Goal: Task Accomplishment & Management: Use online tool/utility

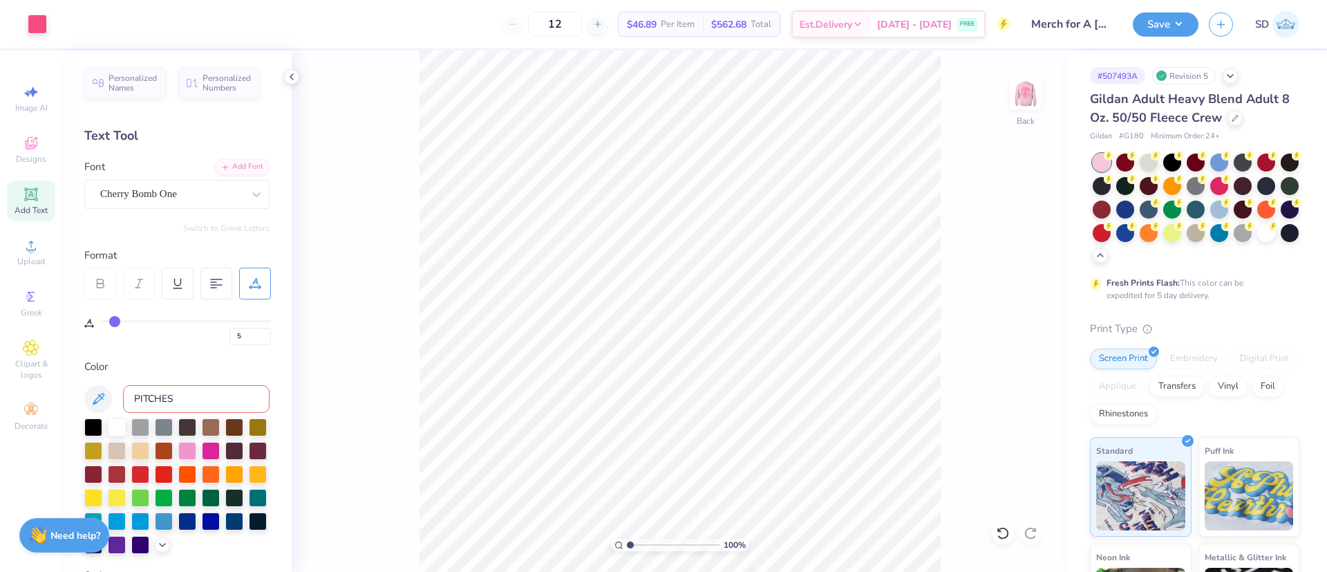
scroll to position [15, 0]
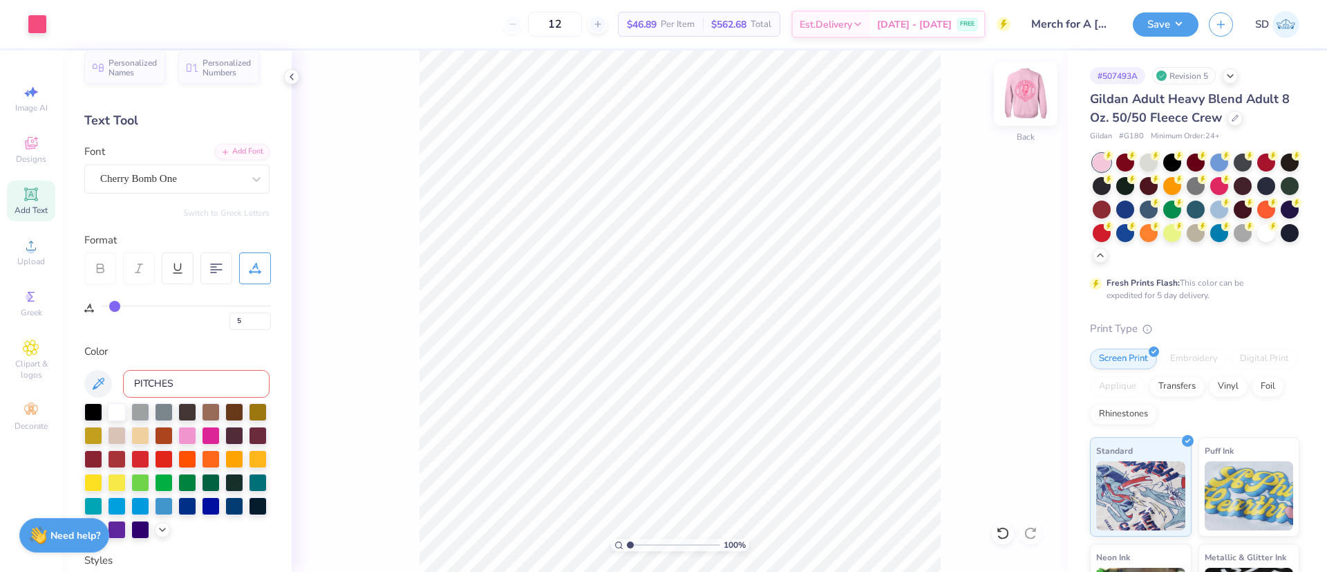
click at [1032, 104] on img at bounding box center [1025, 93] width 55 height 55
click at [1026, 100] on img at bounding box center [1025, 93] width 55 height 55
click at [225, 148] on div "Add Font" at bounding box center [242, 150] width 55 height 16
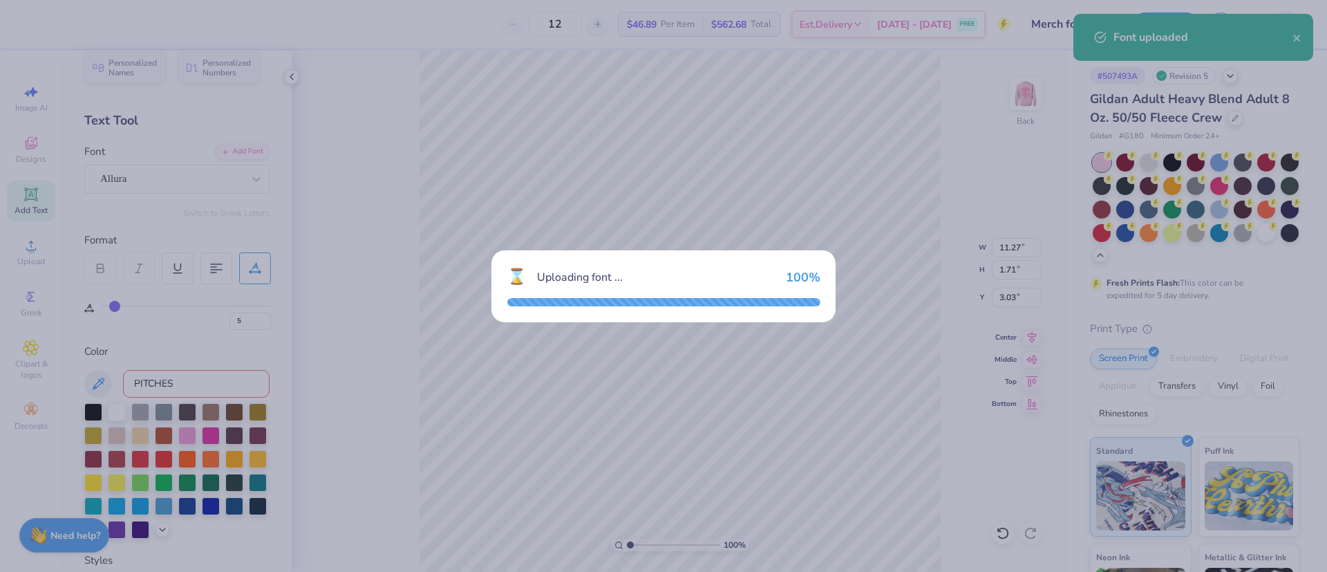
type input "10.27"
type input "1.79"
type input "2.99"
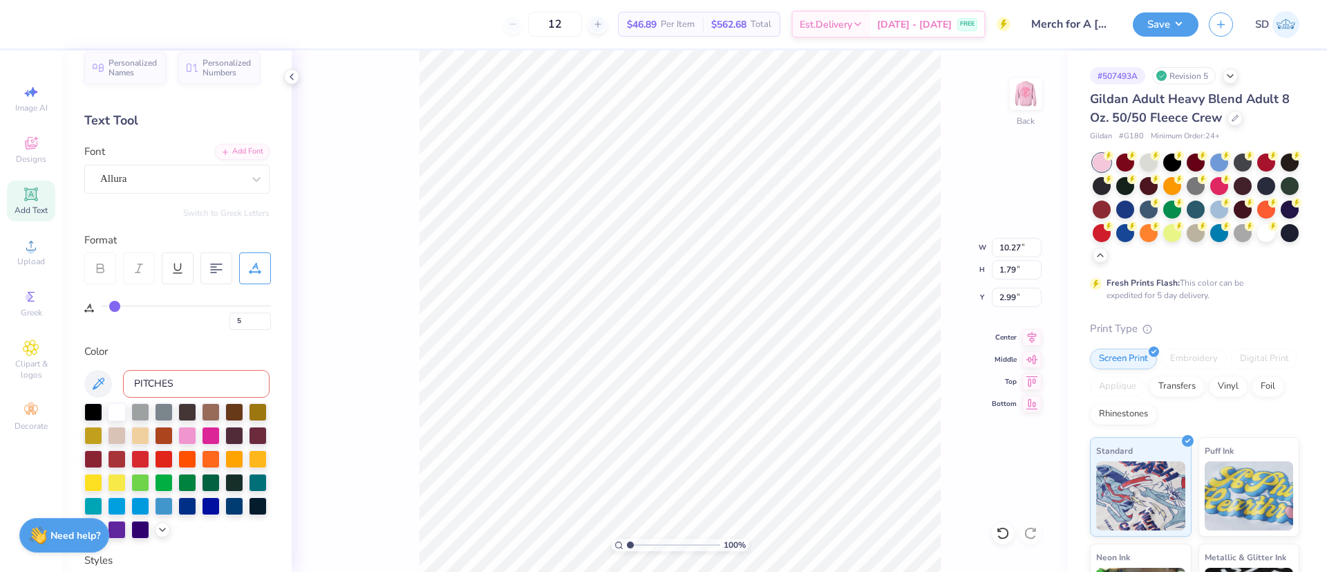
click at [102, 268] on icon at bounding box center [100, 270] width 7 height 4
type input "0"
drag, startPoint x: 115, startPoint y: 308, endPoint x: 75, endPoint y: 308, distance: 40.1
type input "0"
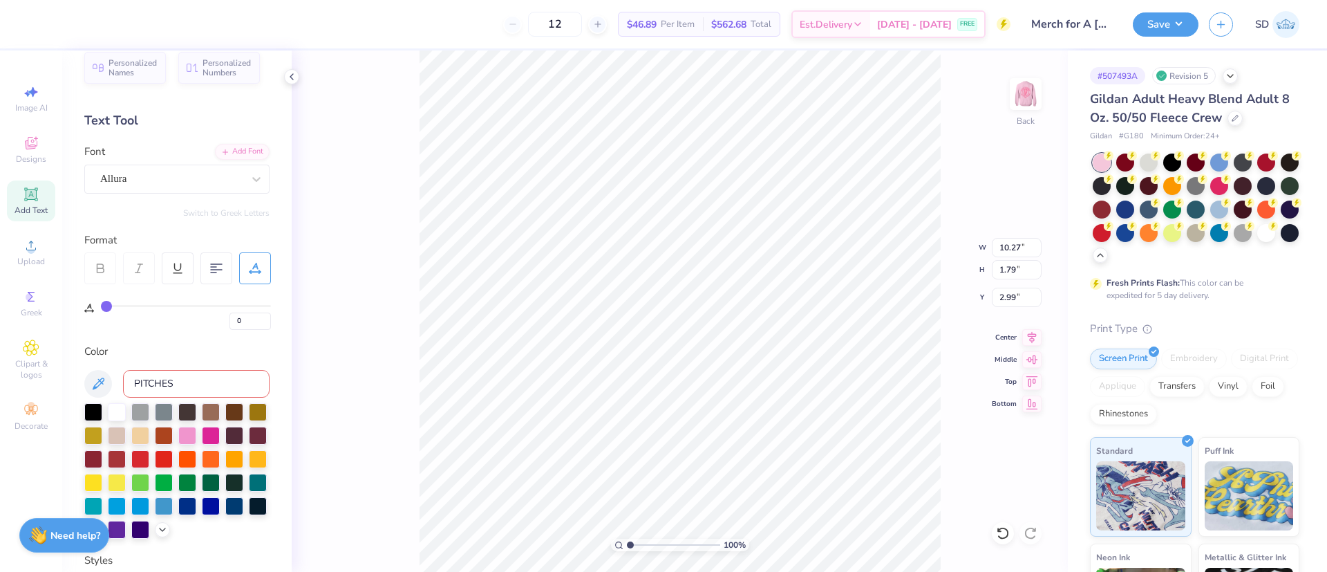
click at [101, 307] on input "range" at bounding box center [186, 306] width 170 height 2
type input "9.54"
type textarea "pitches"
click at [1031, 256] on input "9.54" at bounding box center [1017, 247] width 50 height 19
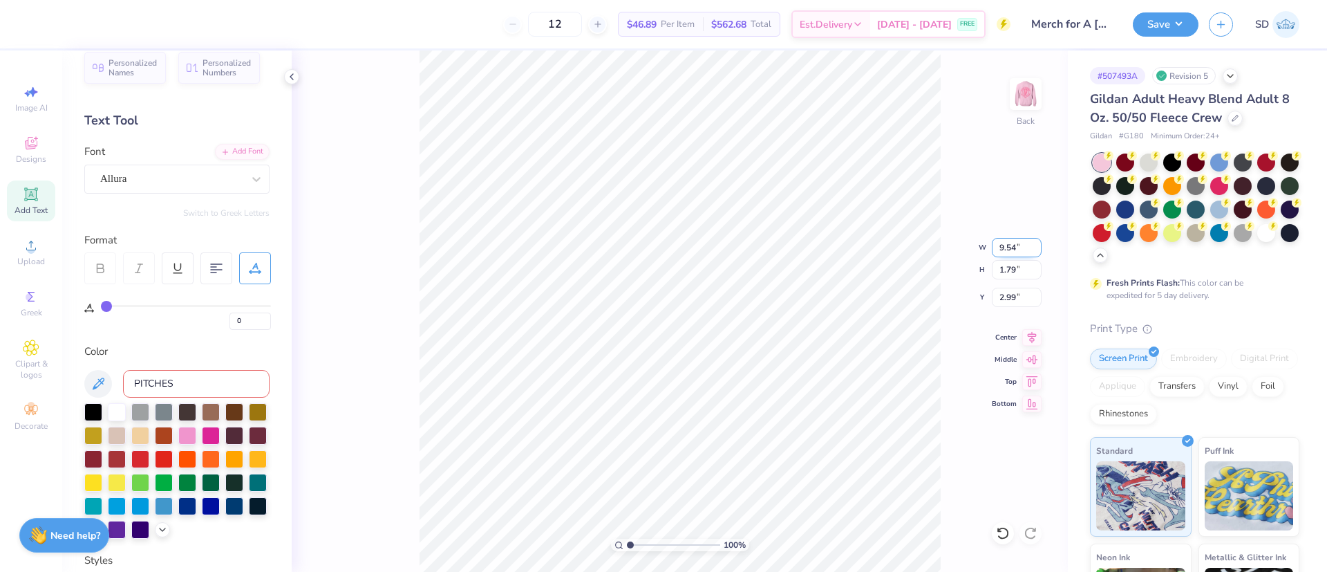
click at [1031, 256] on input "9.54" at bounding box center [1017, 247] width 50 height 19
type input "5.89"
type input "2.30"
type input "2.73"
click at [1025, 247] on input "5.89" at bounding box center [1017, 247] width 50 height 19
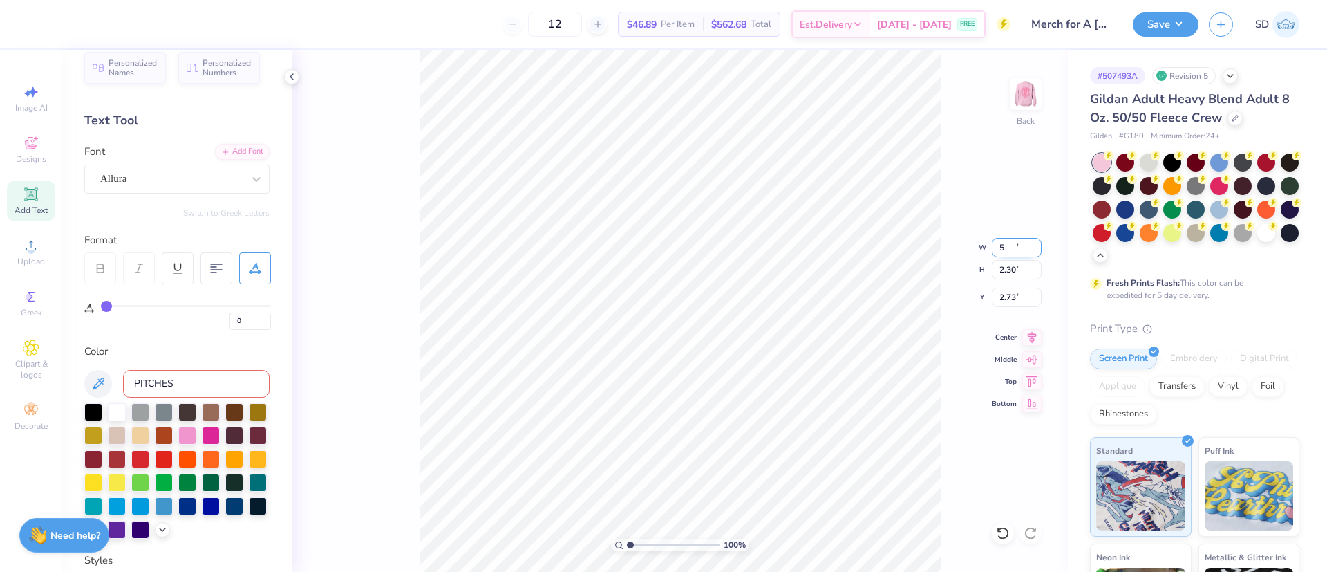
type input "5.00"
type input "1.96"
type input "2.91"
type input "2.02"
click at [1010, 94] on img at bounding box center [1025, 93] width 55 height 55
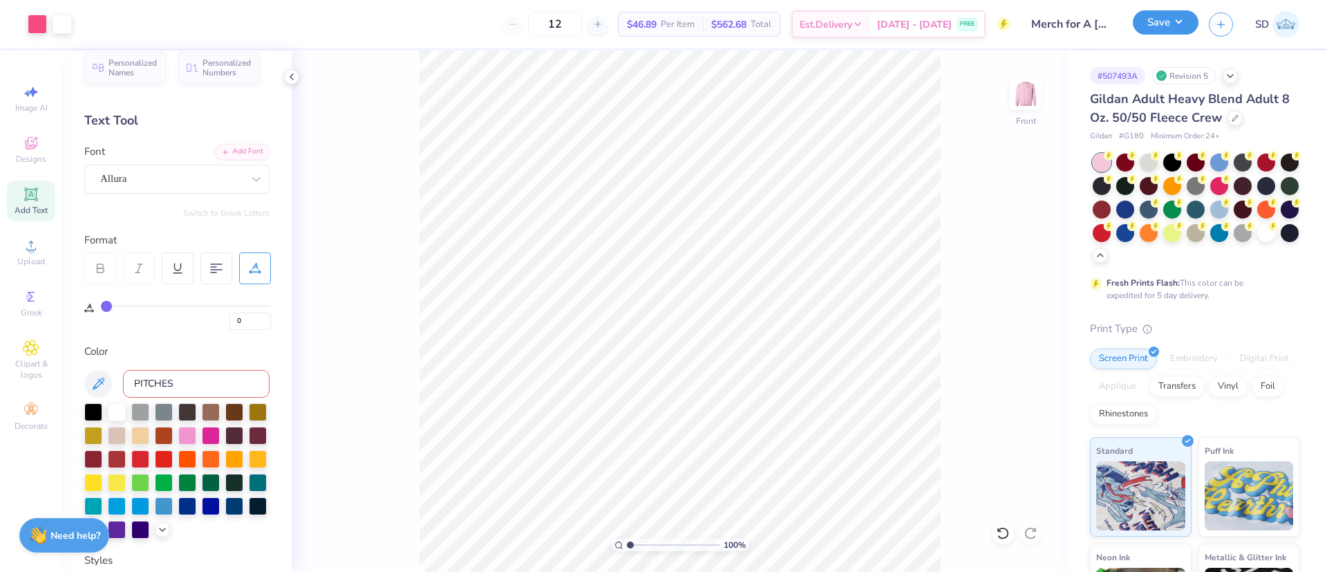
click at [1152, 22] on button "Save" at bounding box center [1166, 22] width 66 height 24
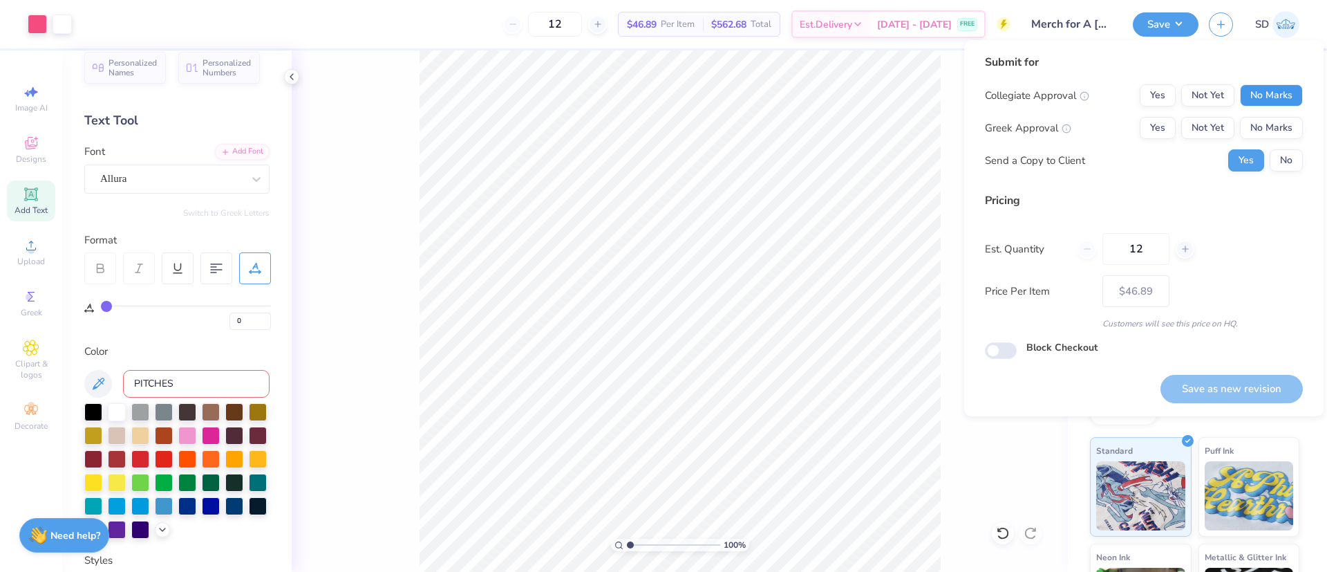
click at [1277, 100] on button "No Marks" at bounding box center [1271, 95] width 63 height 22
click at [1280, 125] on button "No Marks" at bounding box center [1271, 128] width 63 height 22
click at [1288, 151] on button "No" at bounding box center [1286, 160] width 33 height 22
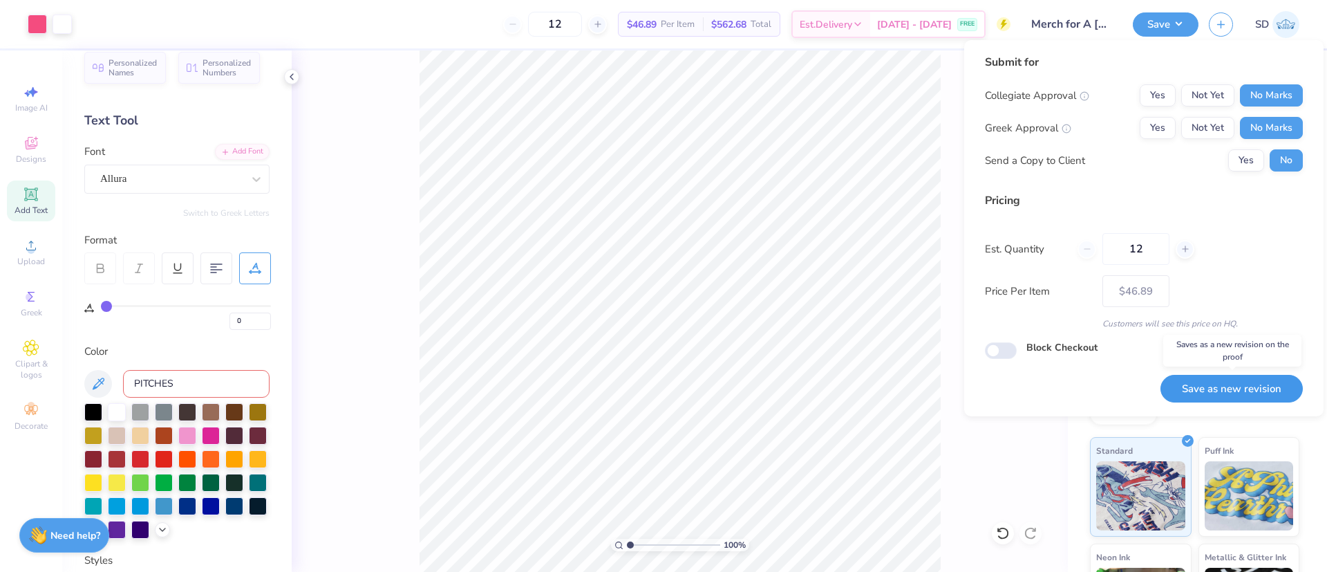
click at [1246, 379] on button "Save as new revision" at bounding box center [1231, 389] width 142 height 28
type input "$46.89"
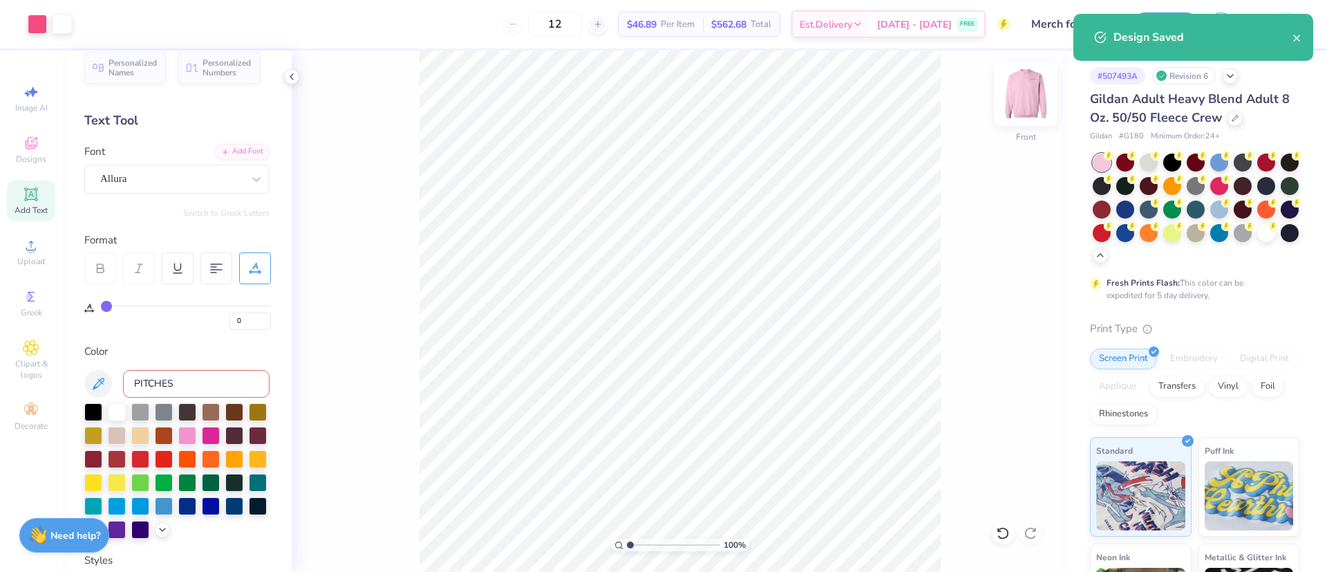
click at [1031, 84] on img at bounding box center [1025, 93] width 55 height 55
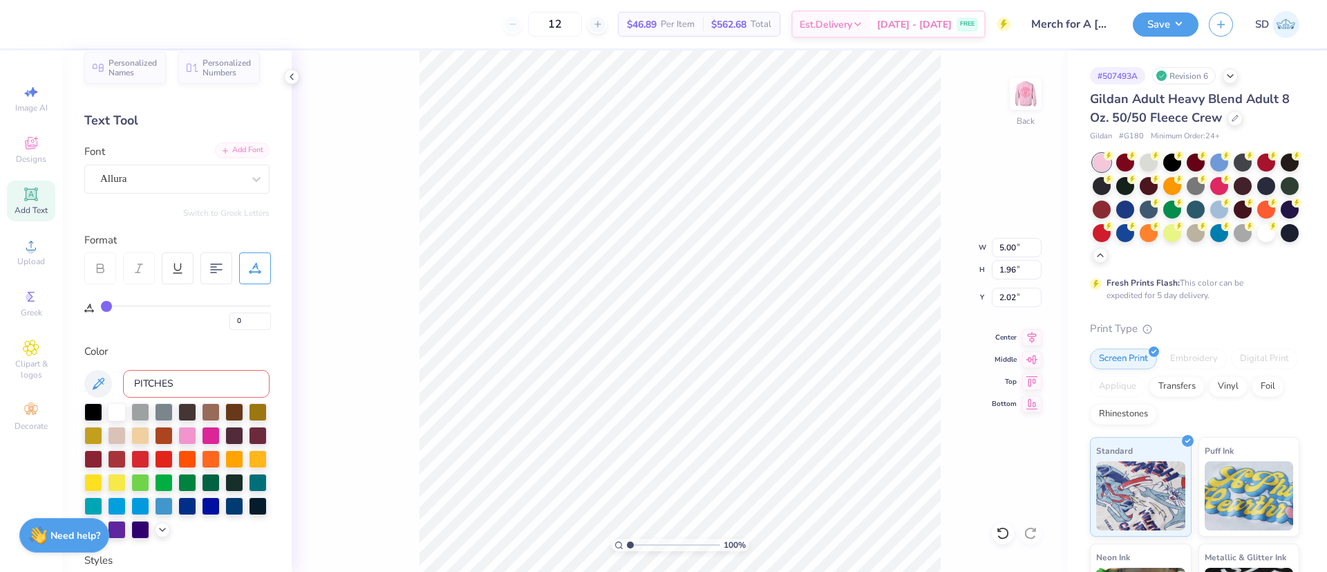
click at [242, 153] on div "Add Font" at bounding box center [242, 150] width 55 height 16
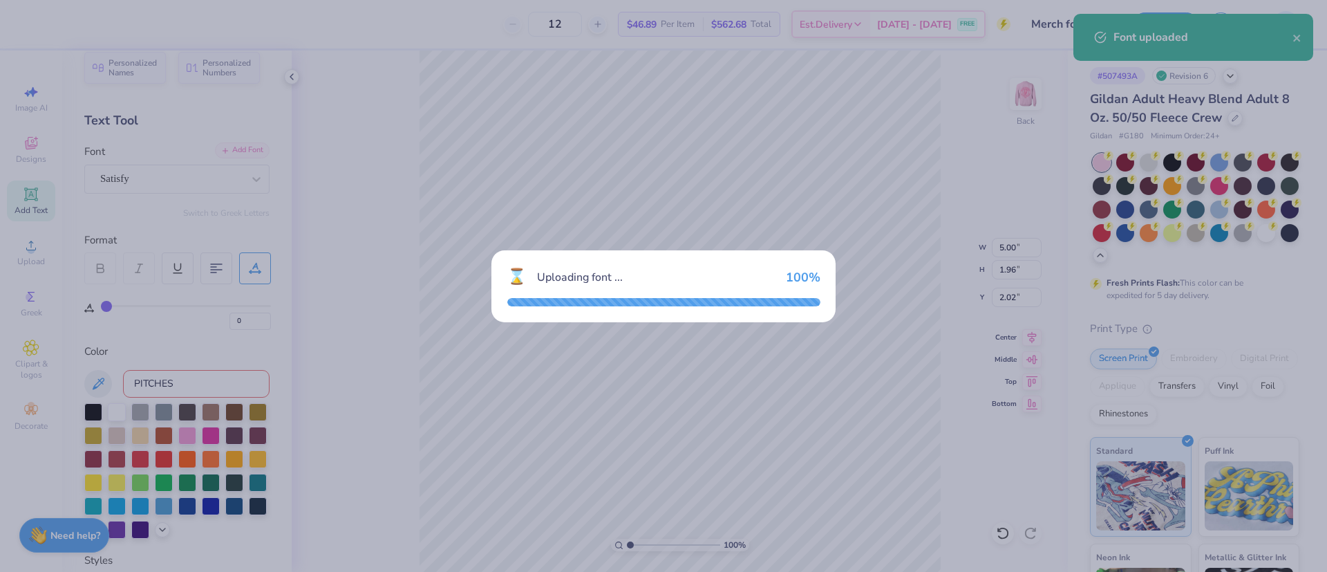
type input "5.40"
type input "2.30"
type input "1.85"
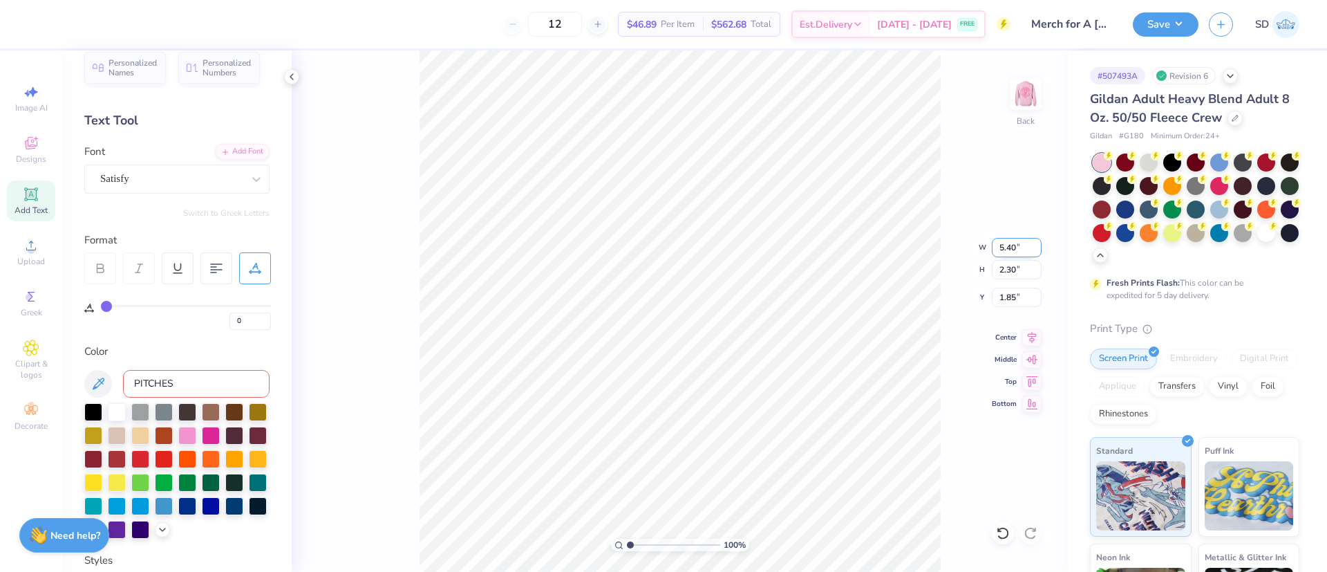
click at [1030, 243] on input "5.40" at bounding box center [1017, 247] width 50 height 19
type input "5.00"
type input "2.13"
type input "1.93"
type input "5"
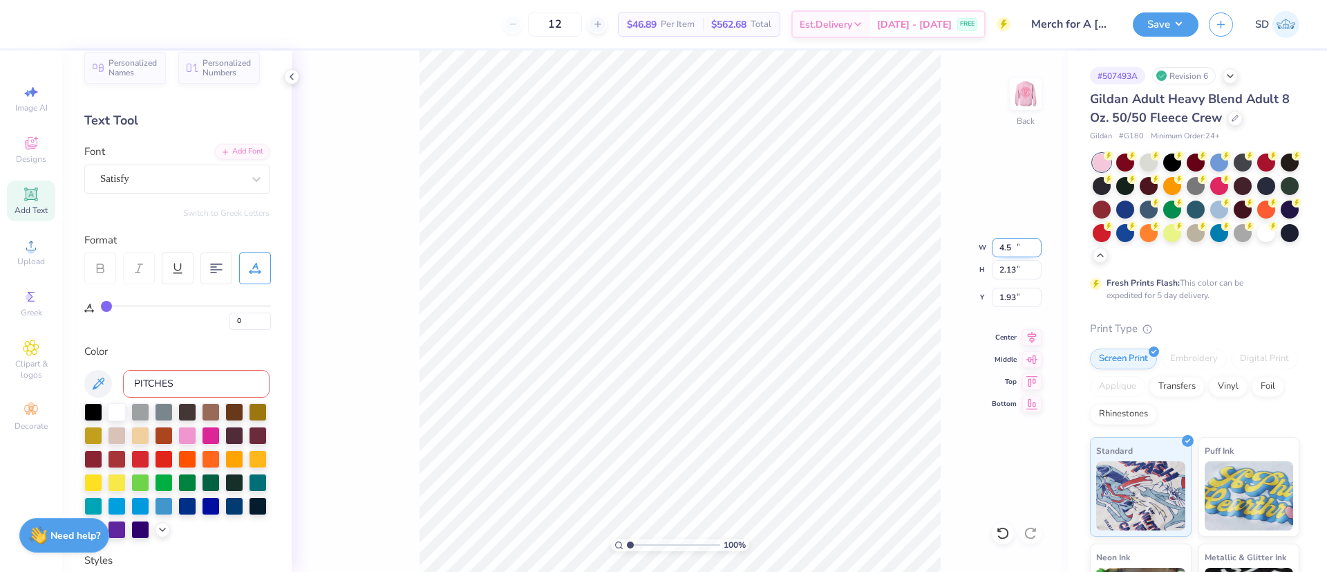
type input "4.50"
type input "1.92"
type input "2.04"
click at [1172, 19] on button "Save" at bounding box center [1166, 22] width 66 height 24
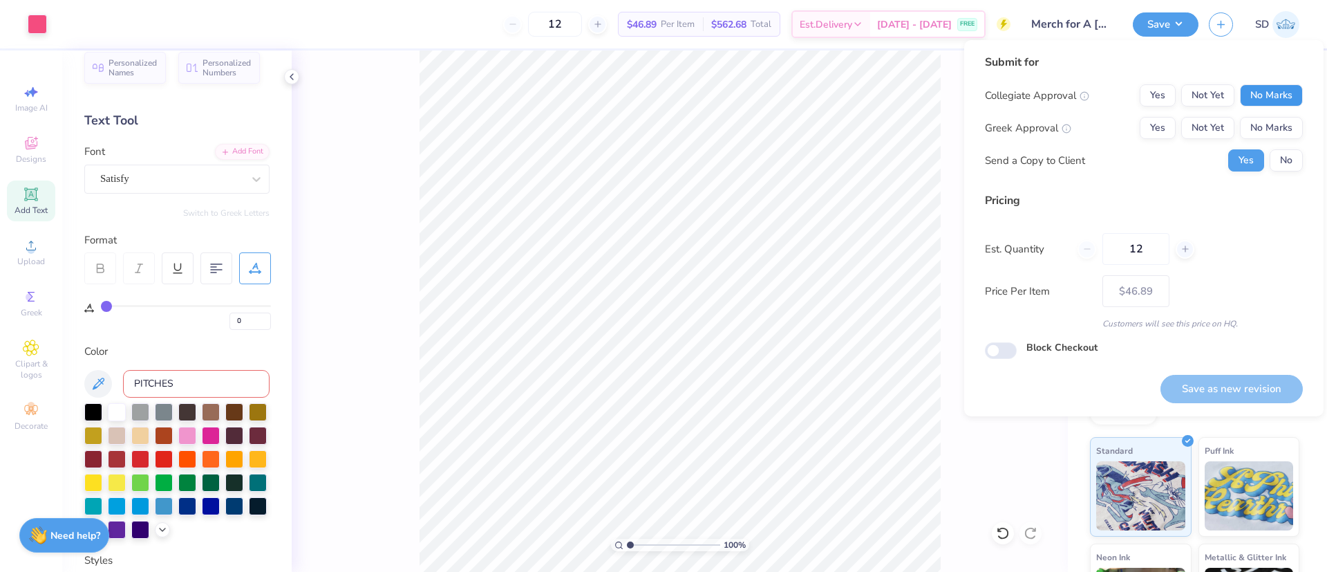
click at [1295, 92] on button "No Marks" at bounding box center [1271, 95] width 63 height 22
click at [1275, 131] on button "No Marks" at bounding box center [1271, 128] width 63 height 22
click at [1290, 168] on button "No" at bounding box center [1286, 160] width 33 height 22
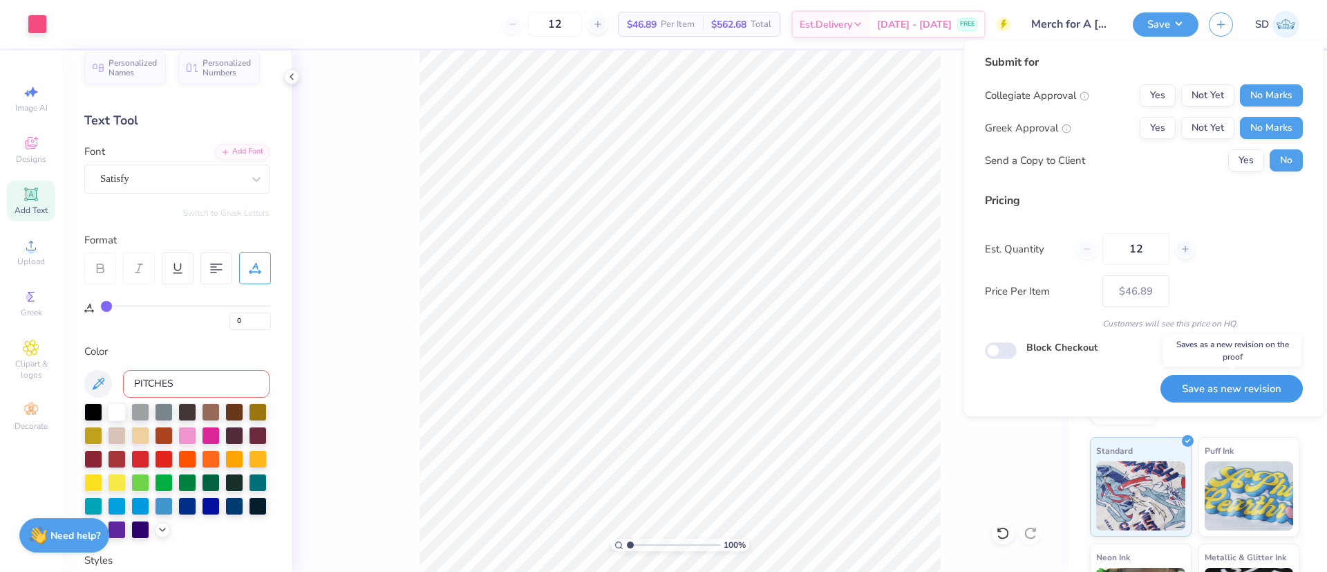
click at [1226, 402] on button "Save as new revision" at bounding box center [1231, 389] width 142 height 28
type input "$46.89"
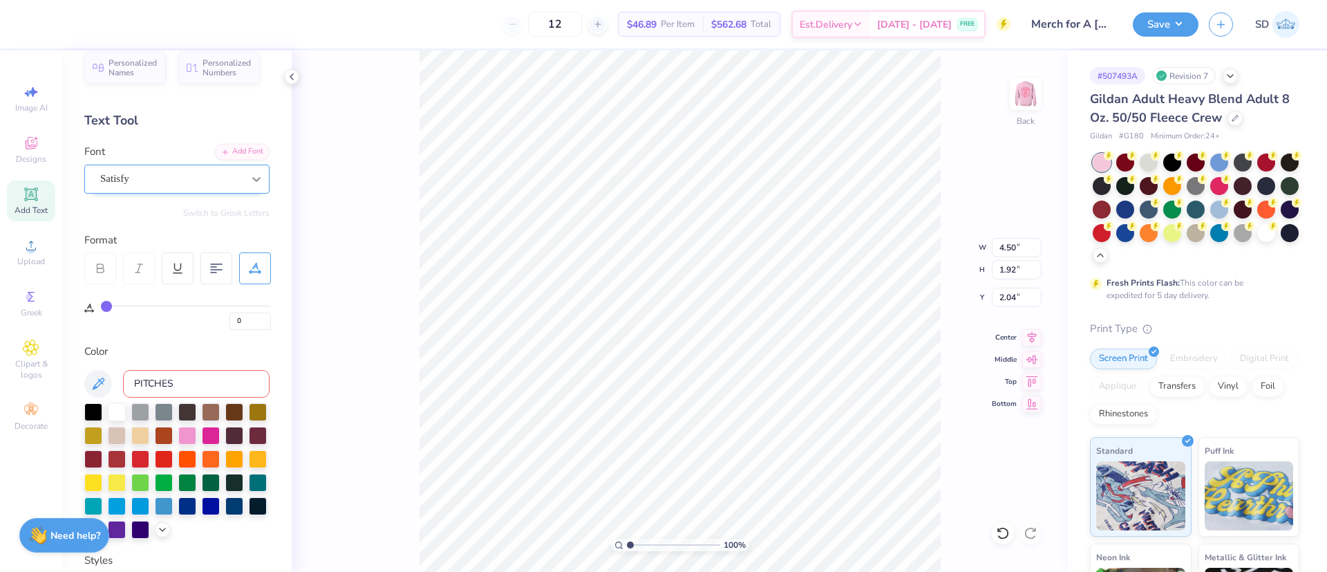
click at [244, 169] on div at bounding box center [256, 179] width 25 height 25
click at [227, 153] on div "Add Font" at bounding box center [242, 150] width 55 height 16
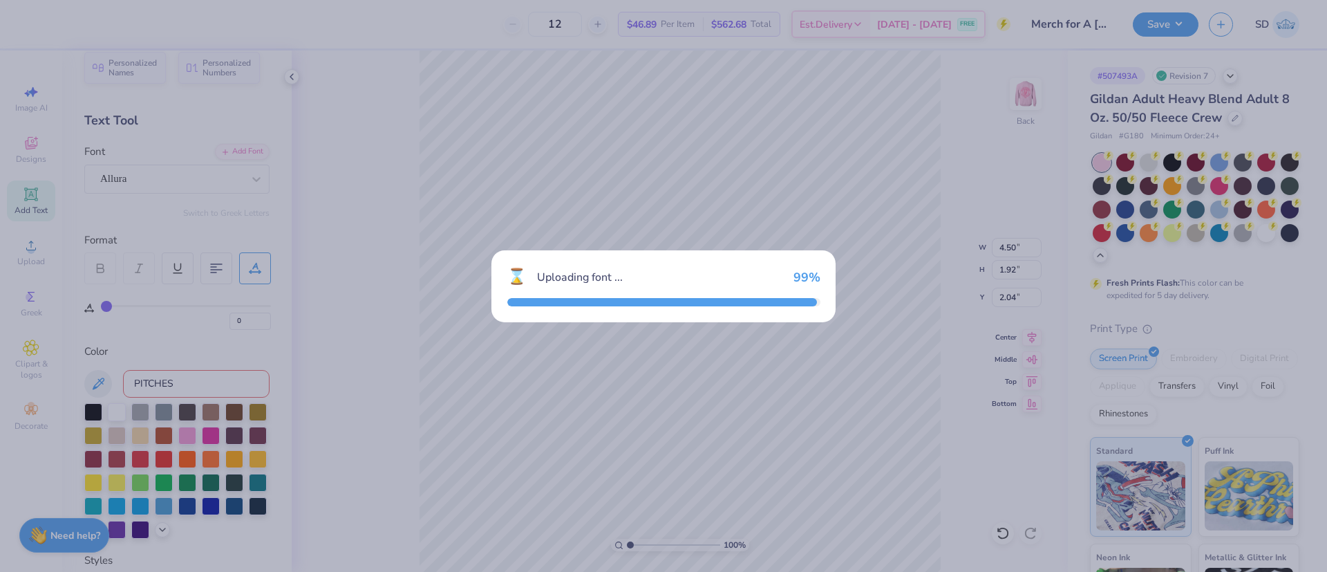
type input "4.17"
type input "1.63"
type input "2.18"
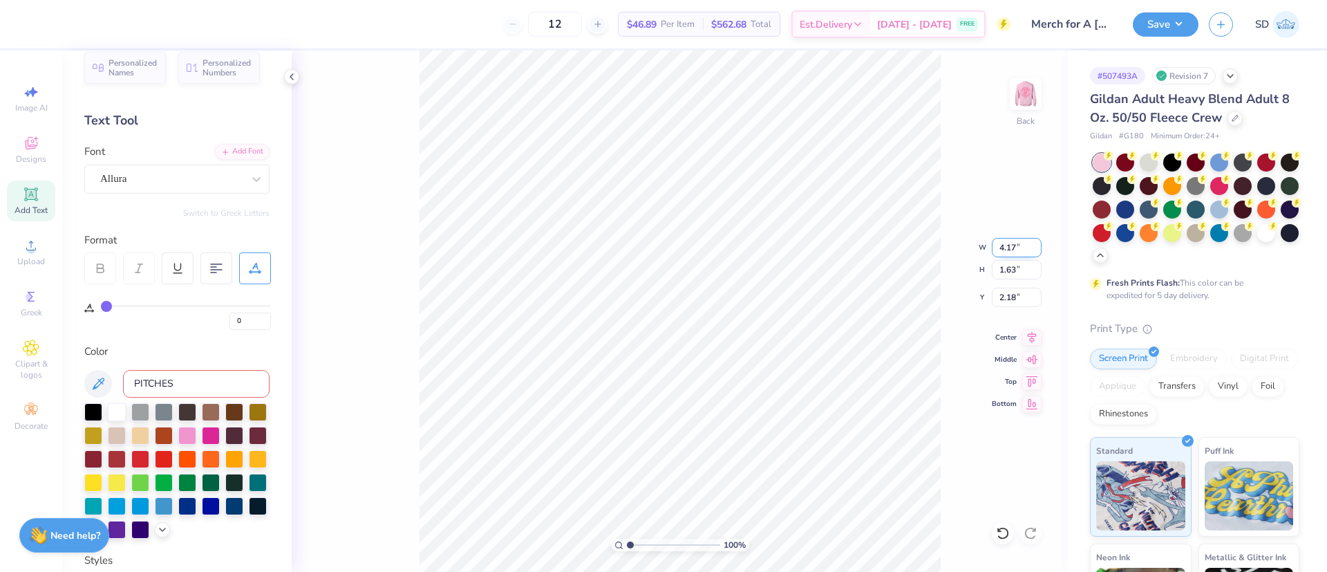
click at [1022, 249] on input "4.17" at bounding box center [1017, 247] width 50 height 19
type input "4.00"
type input "1.56"
type input "2.22"
type input "3.00"
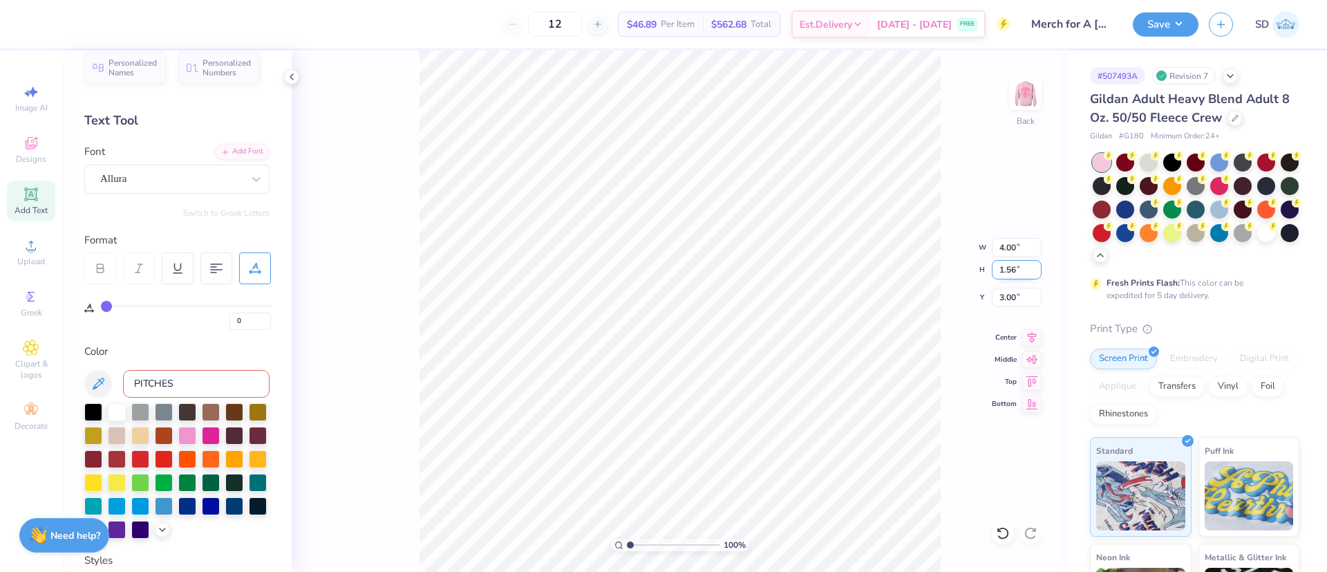
click at [1016, 271] on input "1.56" at bounding box center [1017, 269] width 50 height 19
type input "1.5"
type input "3.84"
type input "1.50"
type input "3.03"
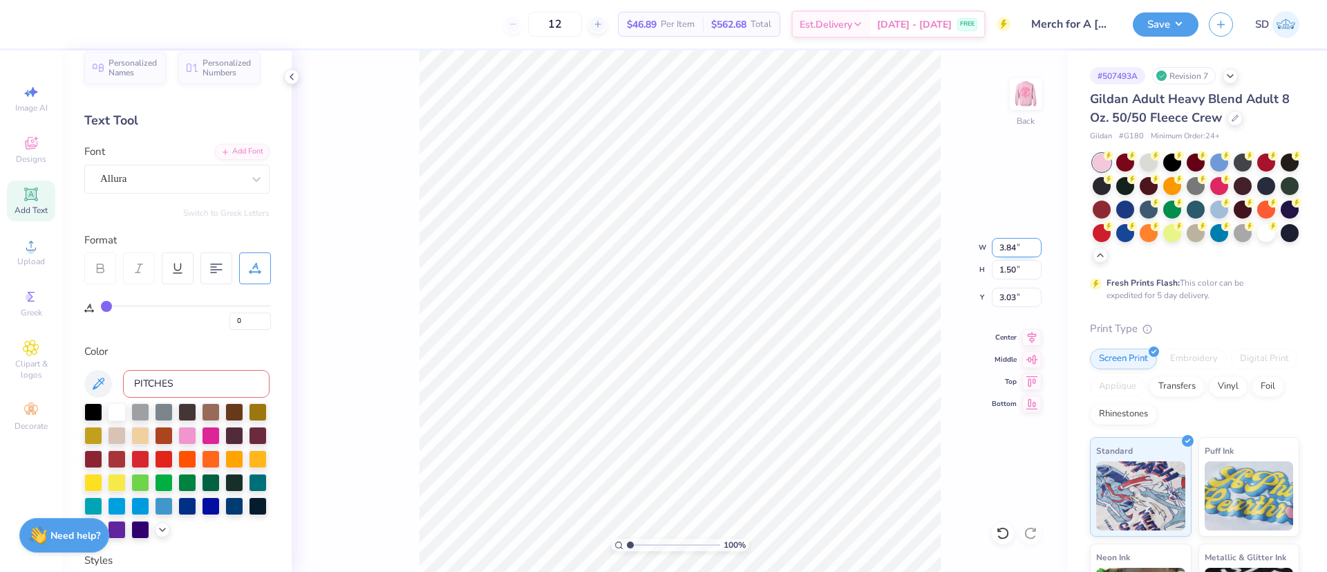
click at [1026, 246] on input "3.84" at bounding box center [1017, 247] width 50 height 19
type input "3"
type input "4.00"
type input "1.56"
type input "3.00"
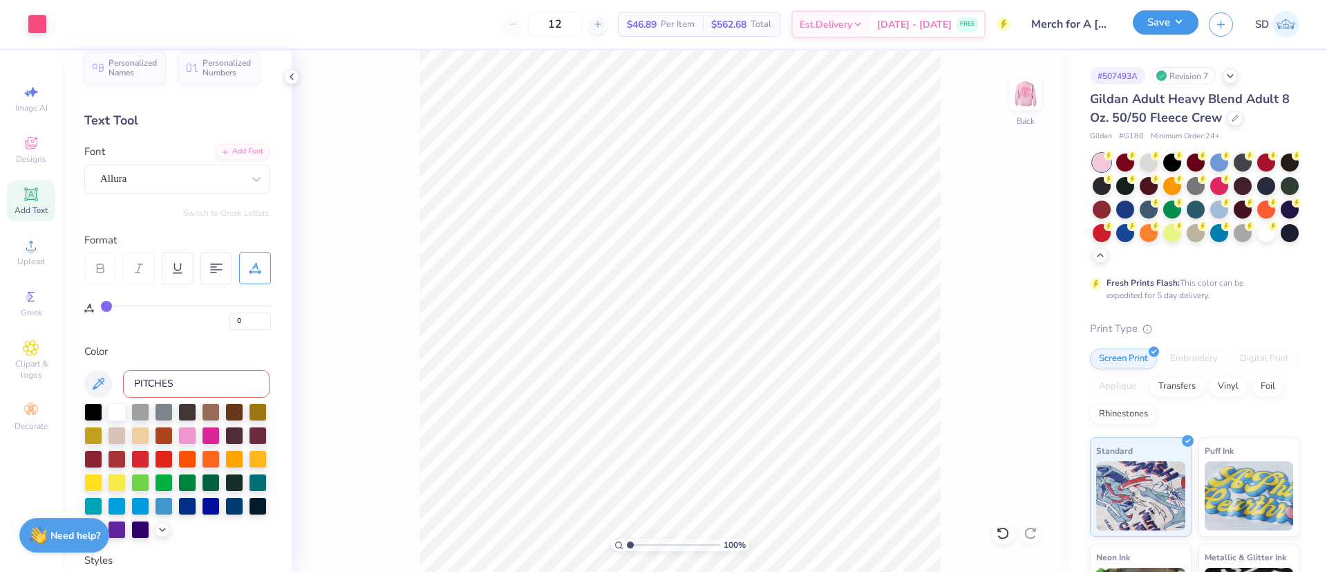
click at [1147, 27] on button "Save" at bounding box center [1166, 22] width 66 height 24
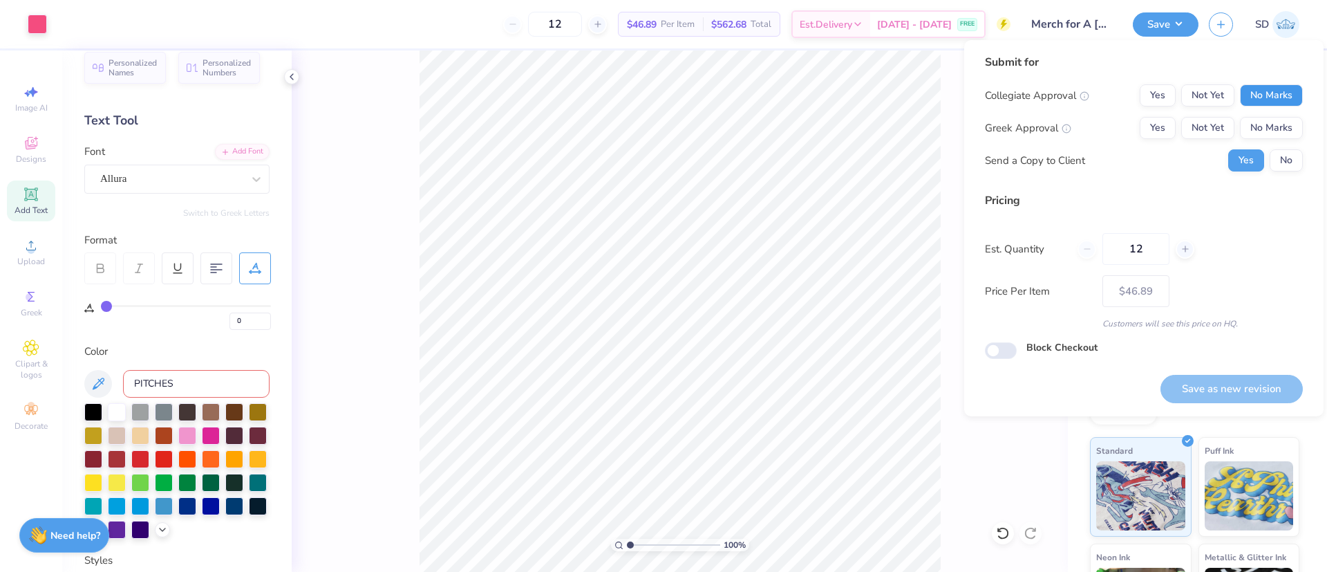
click at [1291, 100] on button "No Marks" at bounding box center [1271, 95] width 63 height 22
click at [1288, 123] on button "No Marks" at bounding box center [1271, 128] width 63 height 22
click at [1288, 154] on button "No" at bounding box center [1286, 160] width 33 height 22
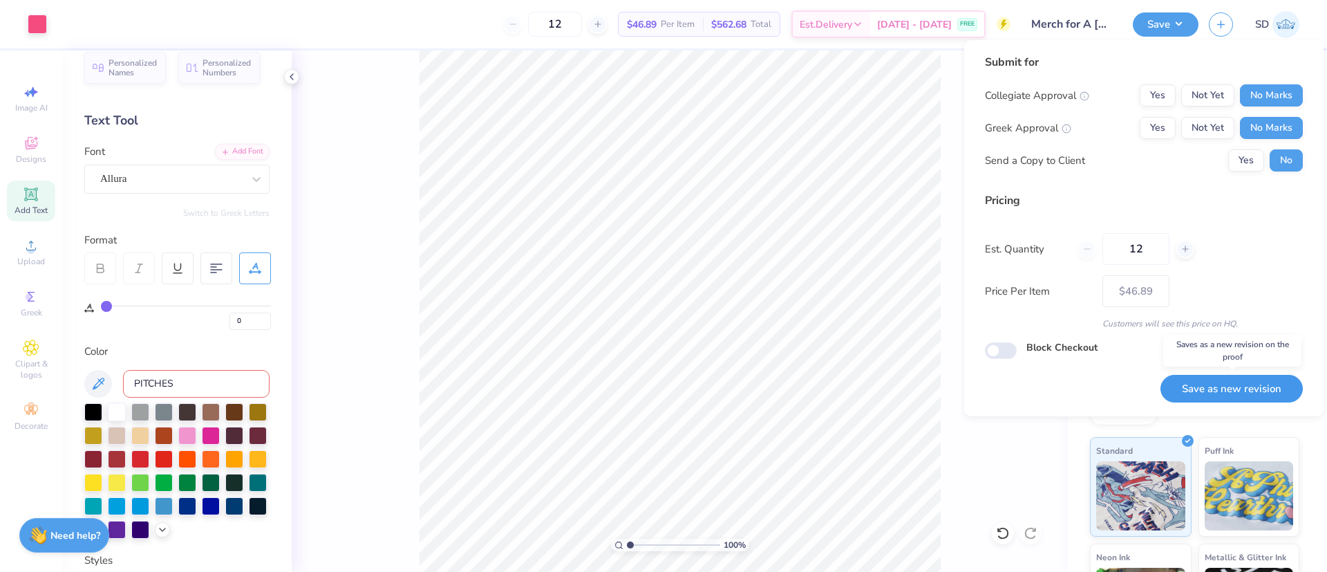
click at [1218, 387] on button "Save as new revision" at bounding box center [1231, 389] width 142 height 28
type input "$46.89"
